Goal: Task Accomplishment & Management: Use online tool/utility

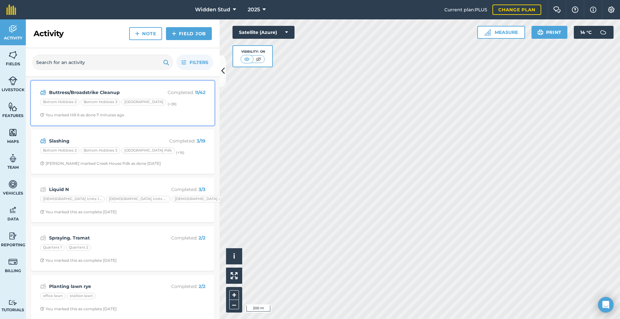
click at [192, 114] on span "You marked Hill 6 as done 7 minutes ago" at bounding box center [122, 114] width 165 height 5
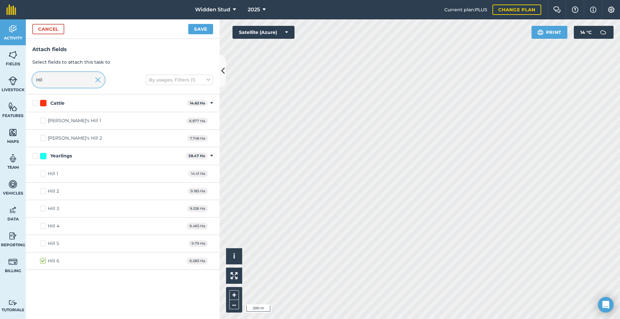
click at [54, 81] on input "Hil" at bounding box center [68, 80] width 72 height 16
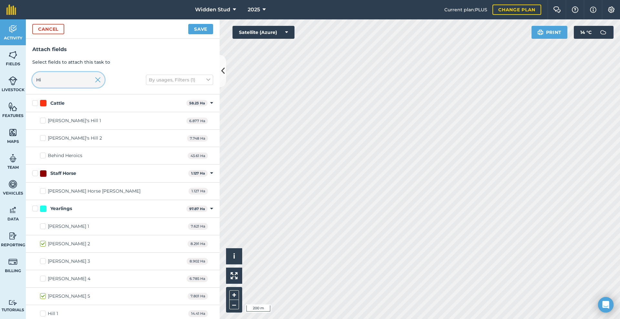
type input "H"
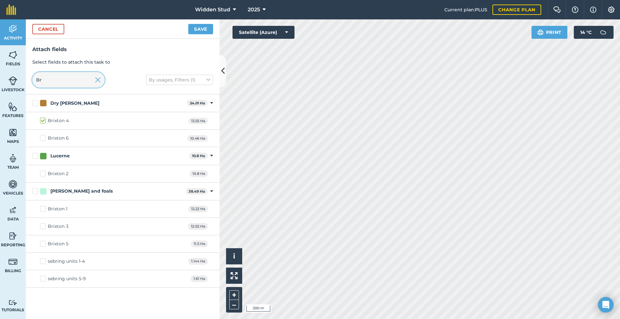
type input "Br"
click at [42, 207] on label "Brixton 1" at bounding box center [53, 208] width 27 height 7
click at [42, 207] on input "Brixton 1" at bounding box center [42, 207] width 4 height 4
checkbox input "true"
click at [197, 28] on button "Save" at bounding box center [200, 29] width 25 height 10
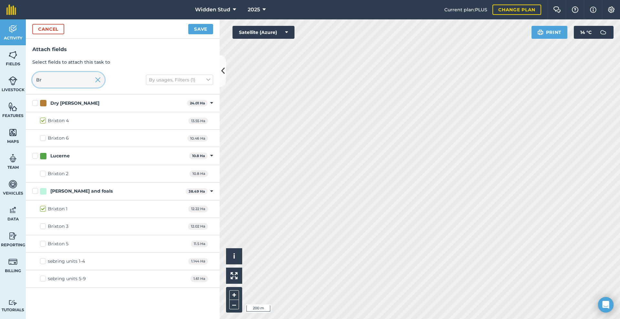
click at [46, 81] on input "Br" at bounding box center [68, 80] width 72 height 16
type input "B"
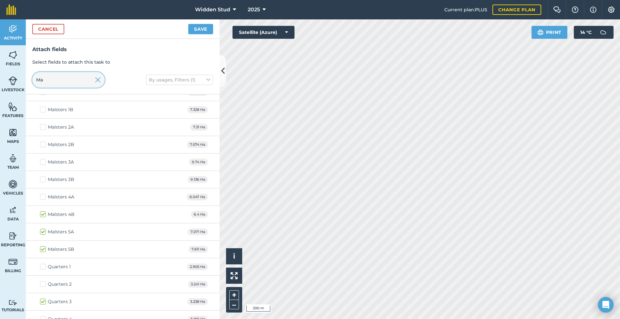
scroll to position [1098, 0]
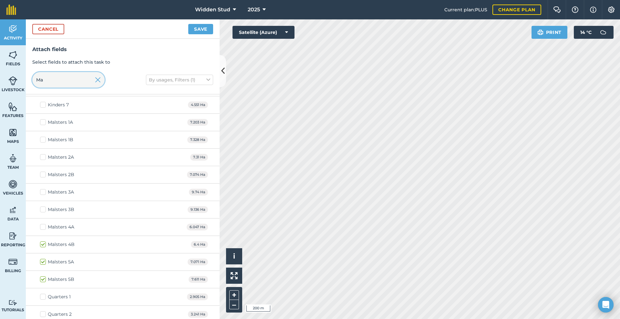
type input "Ma"
click at [45, 157] on label "Malsters 2A" at bounding box center [57, 157] width 34 height 7
click at [44, 157] on input "Malsters 2A" at bounding box center [42, 156] width 4 height 4
checkbox input "true"
click at [205, 27] on button "Save" at bounding box center [200, 29] width 25 height 10
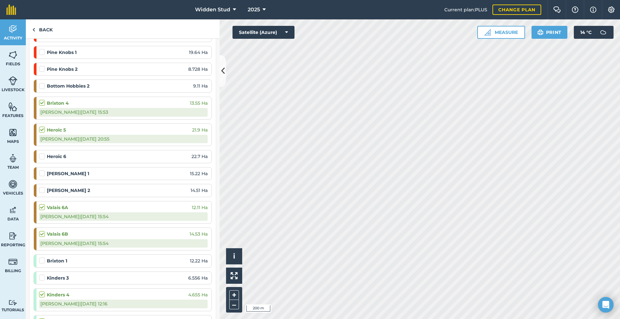
scroll to position [355, 0]
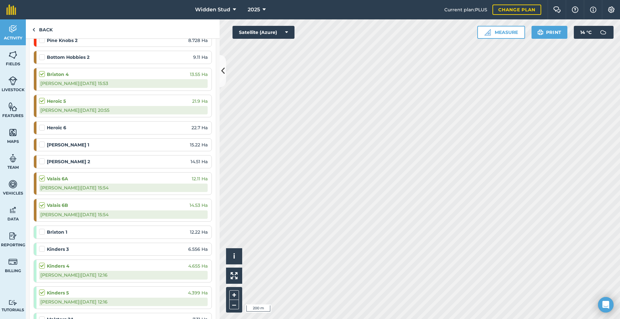
click at [42, 228] on label at bounding box center [43, 228] width 8 height 0
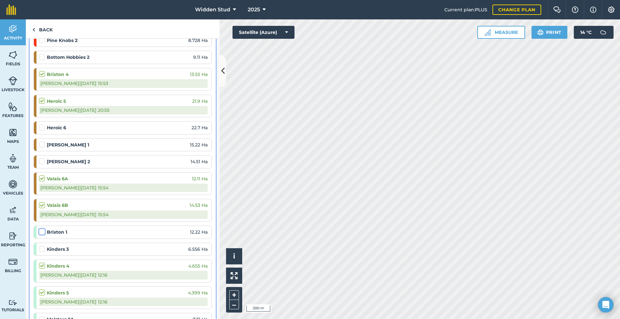
click at [42, 233] on input "checkbox" at bounding box center [41, 230] width 4 height 4
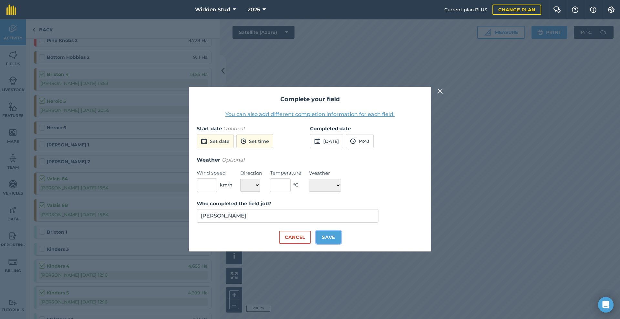
click at [326, 238] on button "Save" at bounding box center [328, 237] width 25 height 13
checkbox input "true"
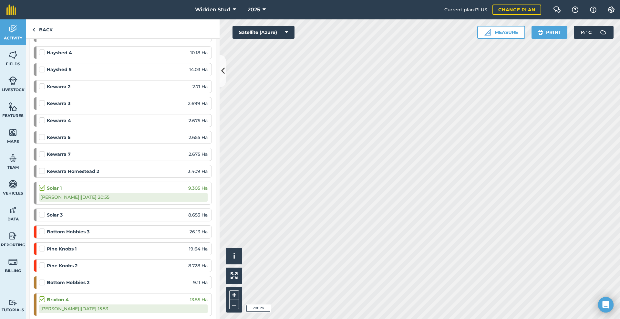
scroll to position [0, 0]
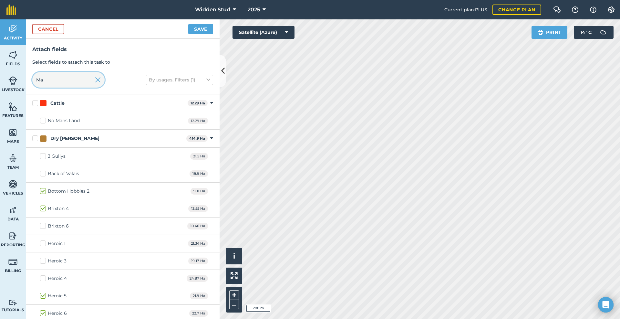
click at [68, 83] on input "Ma" at bounding box center [68, 80] width 72 height 16
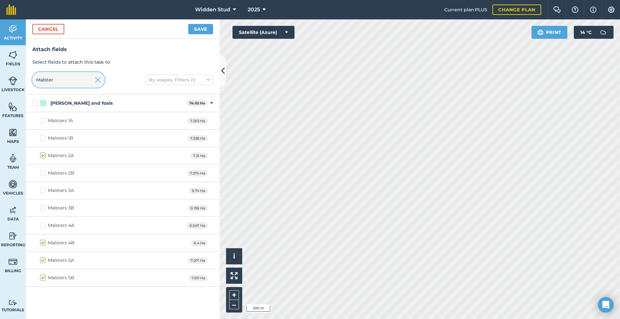
type input "Malster"
click at [42, 206] on label "Malsters 3B" at bounding box center [57, 208] width 34 height 7
click at [42, 206] on input "Malsters 3B" at bounding box center [42, 207] width 4 height 4
checkbox input "true"
click at [208, 28] on button "Save" at bounding box center [200, 29] width 25 height 10
